Goal: Transaction & Acquisition: Purchase product/service

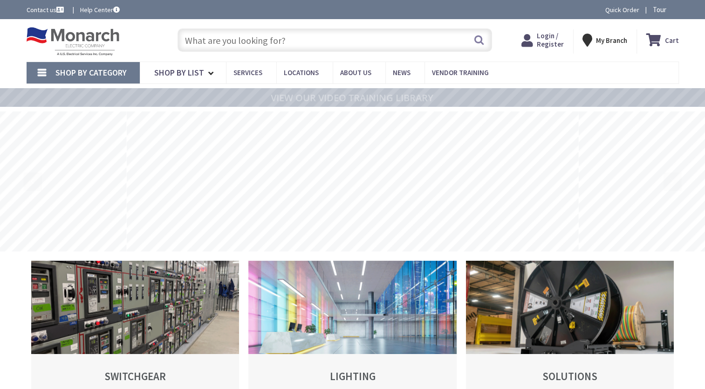
click at [229, 38] on input "text" at bounding box center [335, 39] width 315 height 23
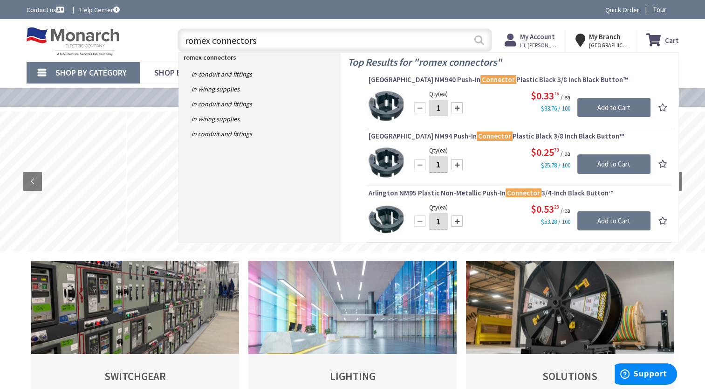
type input "romex connectors"
click at [479, 40] on button "Search" at bounding box center [479, 39] width 12 height 21
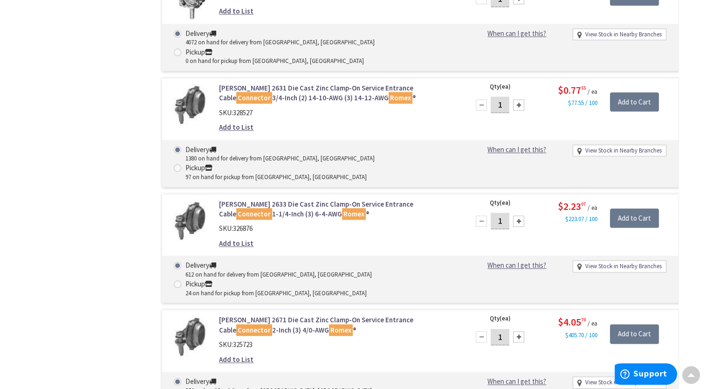
scroll to position [1010, 0]
